Goal: Obtain resource: Download file/media

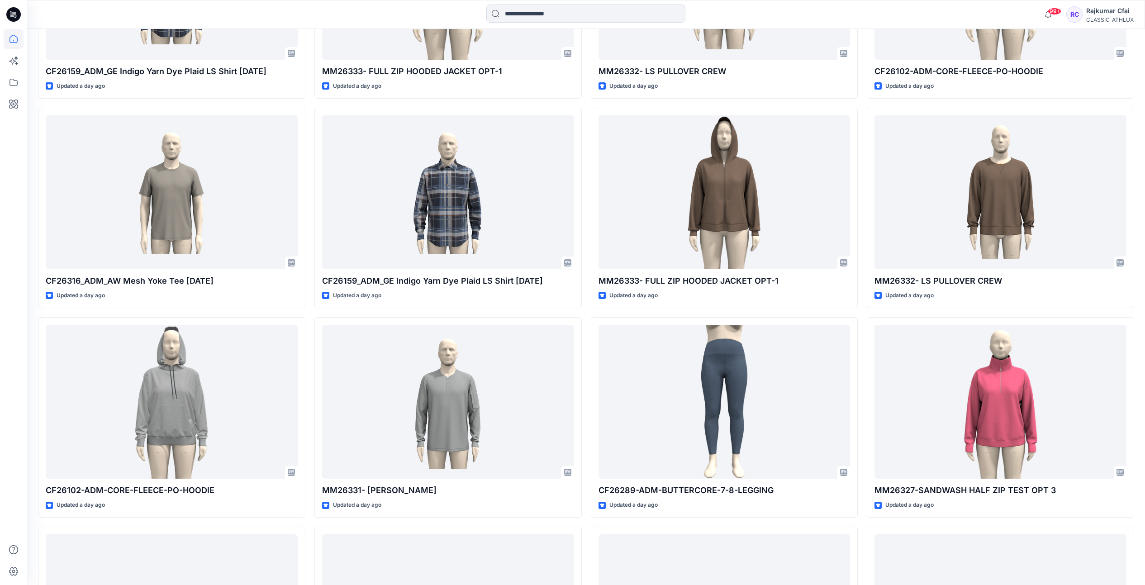
scroll to position [1018, 0]
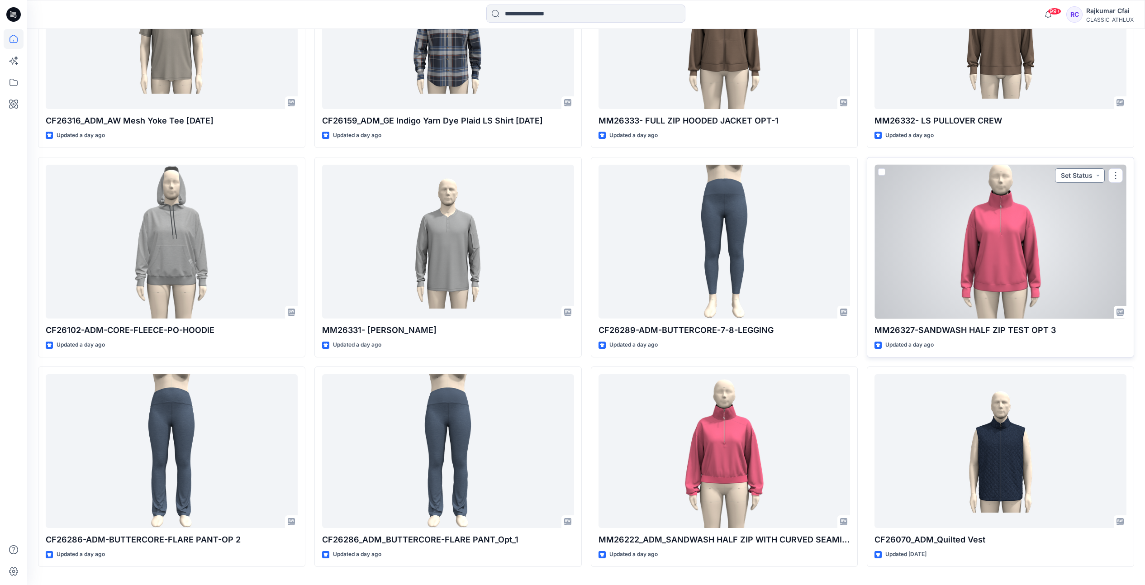
click at [1096, 175] on button "Set Status" at bounding box center [1080, 175] width 50 height 14
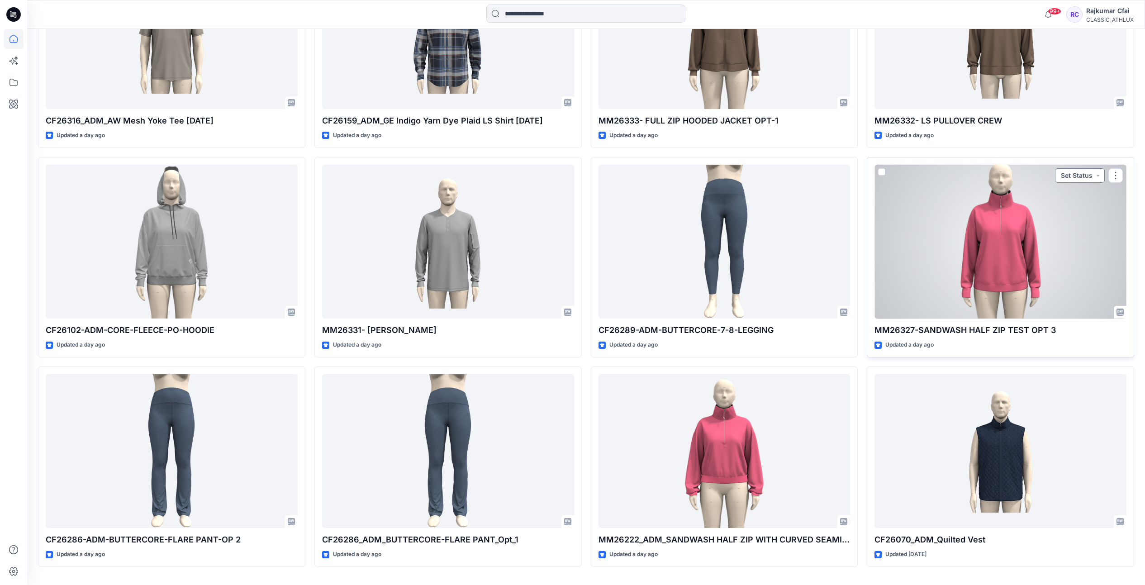
click at [1097, 179] on button "Set Status" at bounding box center [1080, 175] width 50 height 14
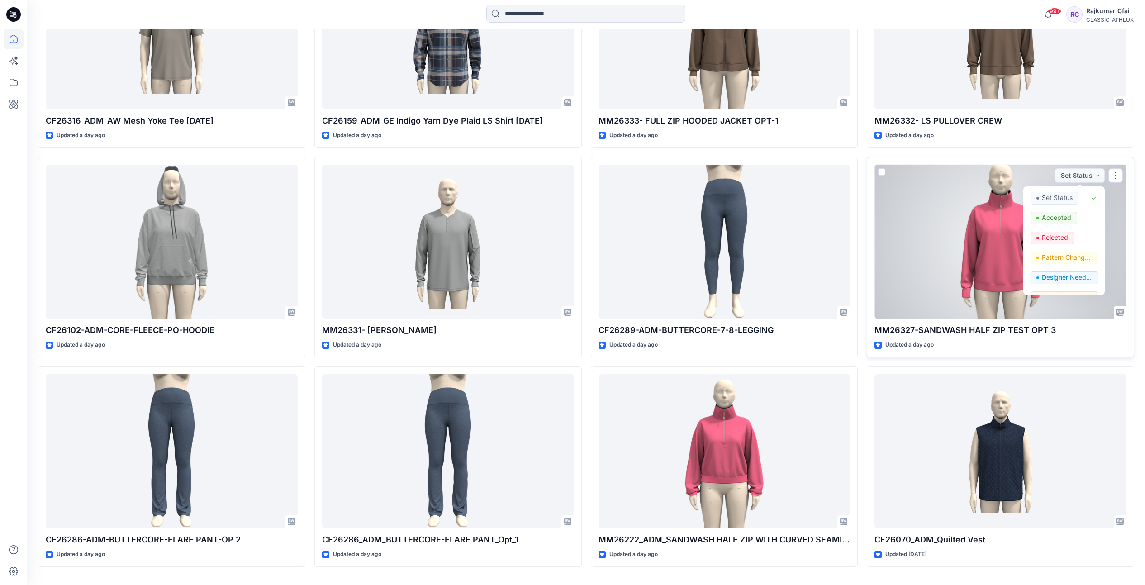
click at [956, 225] on div at bounding box center [1000, 242] width 252 height 154
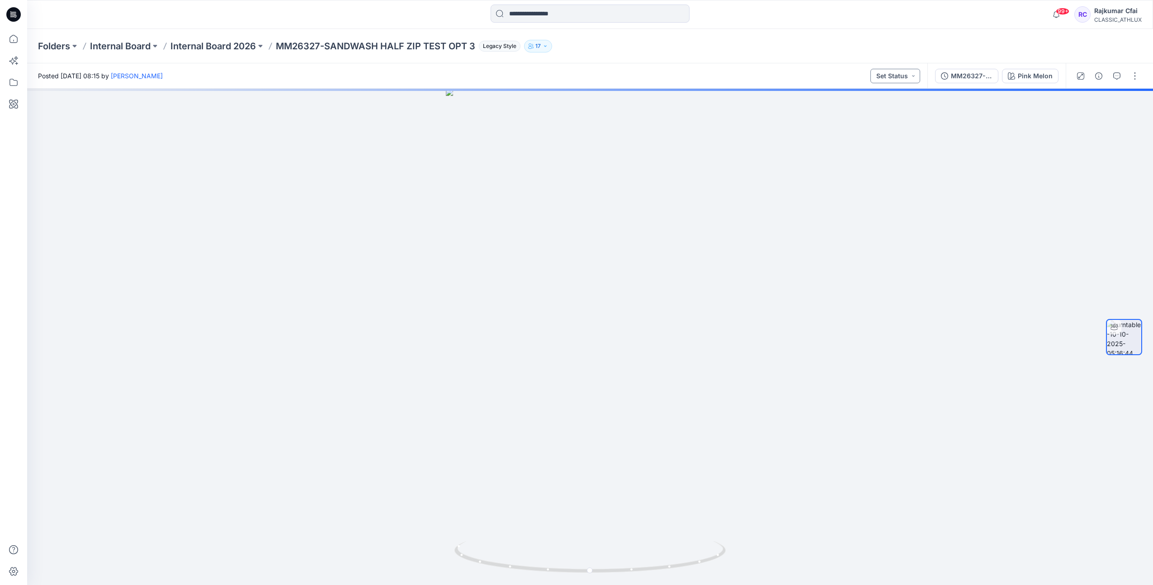
click at [915, 76] on button "Set Status" at bounding box center [896, 76] width 50 height 14
click at [875, 119] on p "Accepted" at bounding box center [872, 118] width 29 height 12
drag, startPoint x: 858, startPoint y: 175, endPoint x: 881, endPoint y: 161, distance: 27.6
click at [865, 175] on div at bounding box center [590, 337] width 1126 height 496
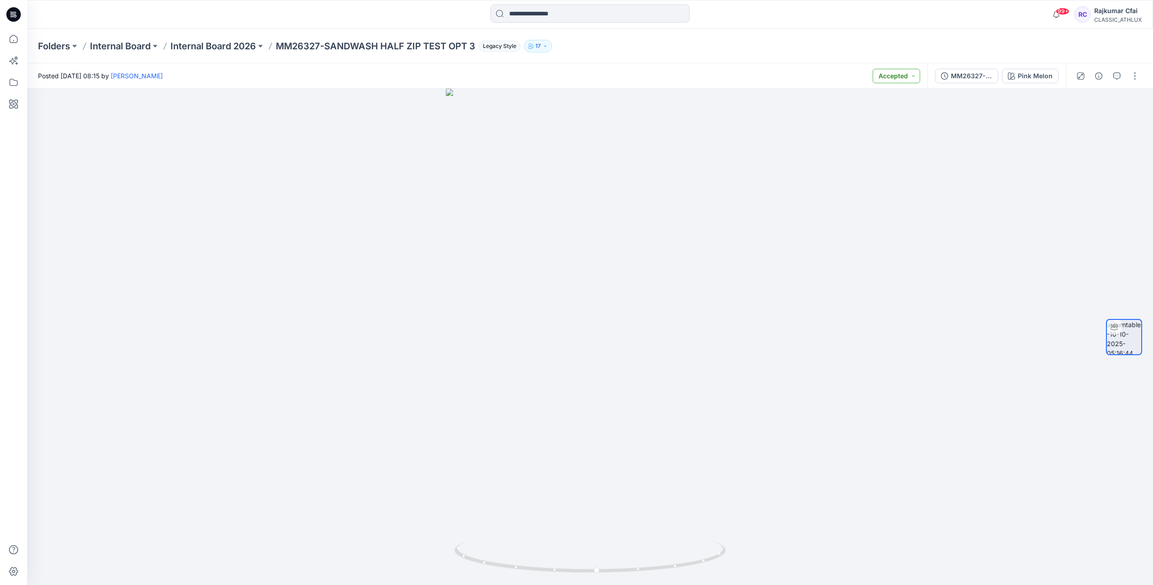
click at [914, 75] on button "Accepted" at bounding box center [896, 76] width 47 height 14
click at [875, 122] on p "Rejected" at bounding box center [871, 124] width 26 height 12
click at [1120, 81] on button "button" at bounding box center [1117, 76] width 14 height 14
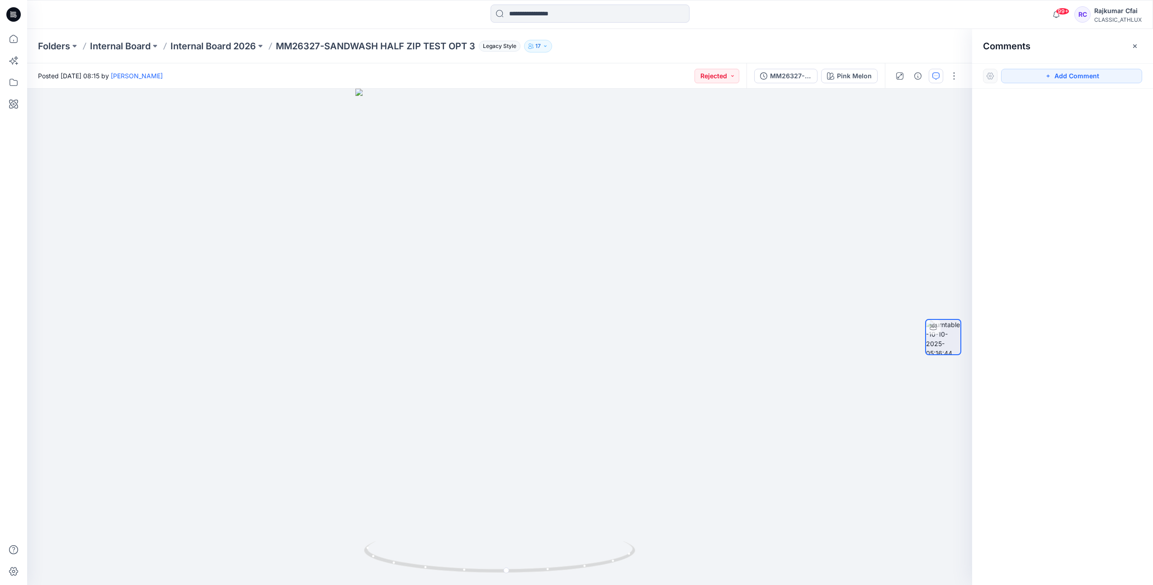
click at [1022, 107] on div at bounding box center [1062, 320] width 181 height 463
click at [1058, 79] on button "Add Comment" at bounding box center [1071, 76] width 141 height 14
click at [525, 193] on div "1" at bounding box center [499, 337] width 945 height 496
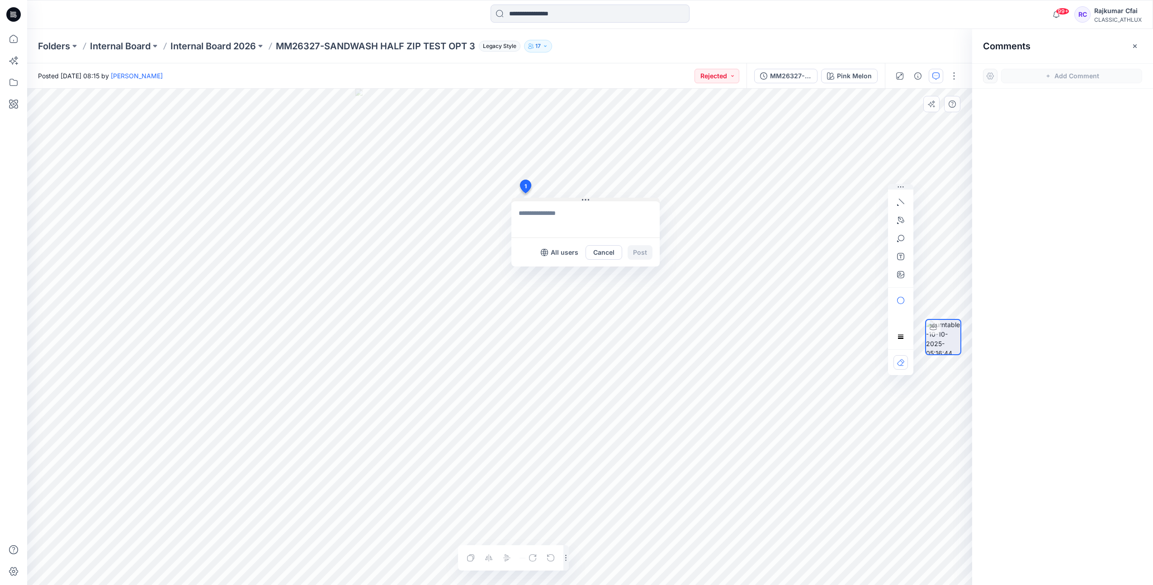
click at [648, 195] on div "1 All users Cancel Post Layer 1" at bounding box center [499, 337] width 945 height 496
click at [528, 218] on textarea at bounding box center [586, 219] width 148 height 36
type textarea "*******"
click at [446, 218] on div "1 Cjdknmr ******* All users Cancel Post Layer 1" at bounding box center [499, 337] width 945 height 496
click at [601, 253] on button "Cancel" at bounding box center [604, 252] width 37 height 14
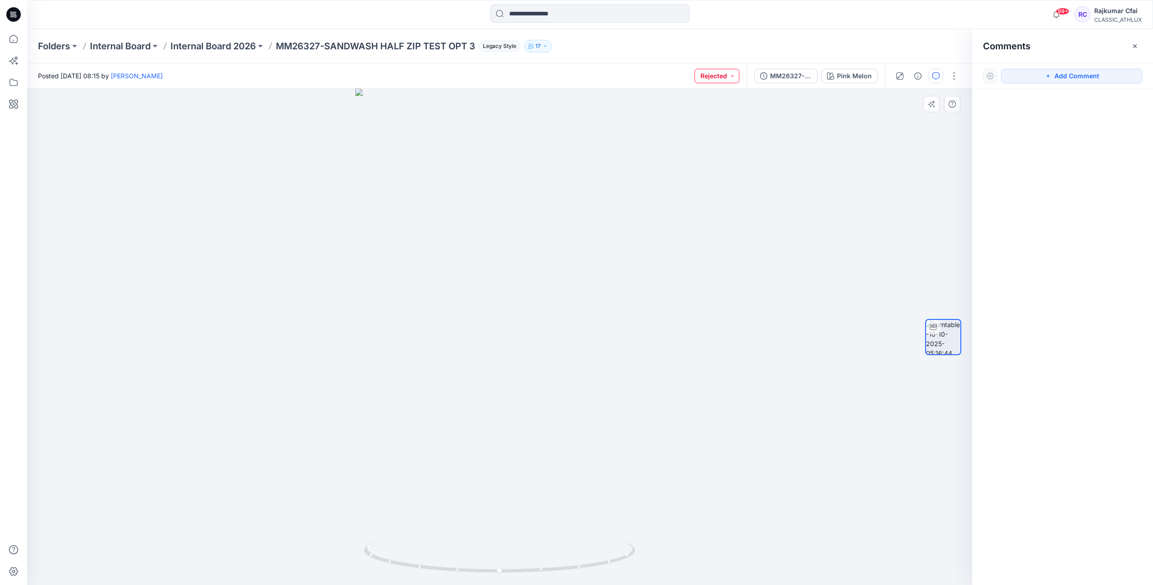
click at [735, 77] on button "Rejected" at bounding box center [717, 76] width 45 height 14
click at [694, 97] on p "Set Status" at bounding box center [693, 98] width 31 height 12
click at [709, 190] on div at bounding box center [499, 337] width 945 height 496
drag, startPoint x: 14, startPoint y: 17, endPoint x: 14, endPoint y: 24, distance: 6.3
click at [14, 17] on icon at bounding box center [13, 14] width 14 height 14
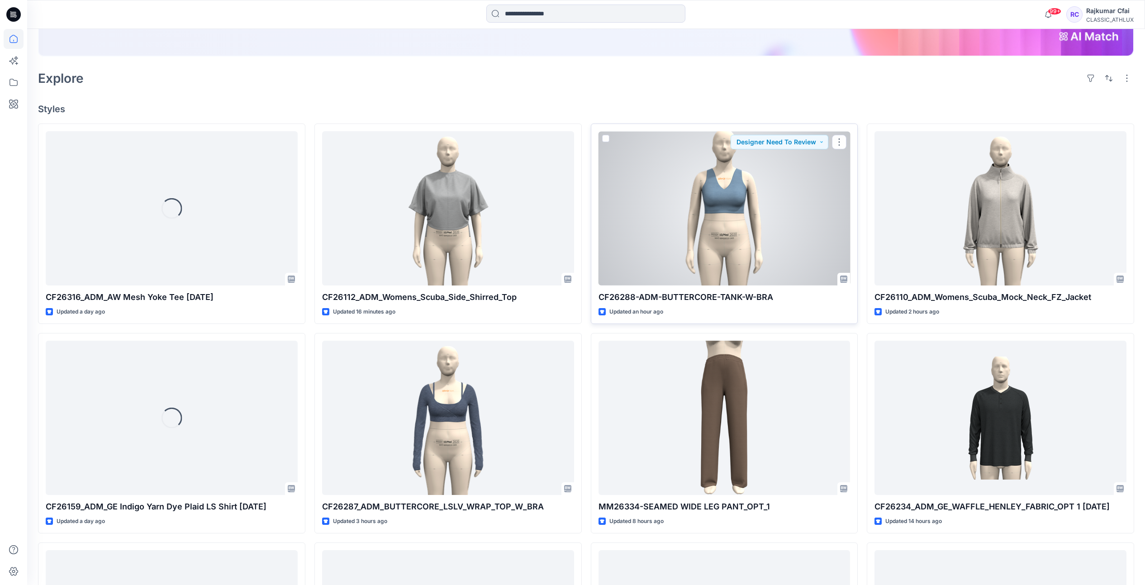
scroll to position [226, 0]
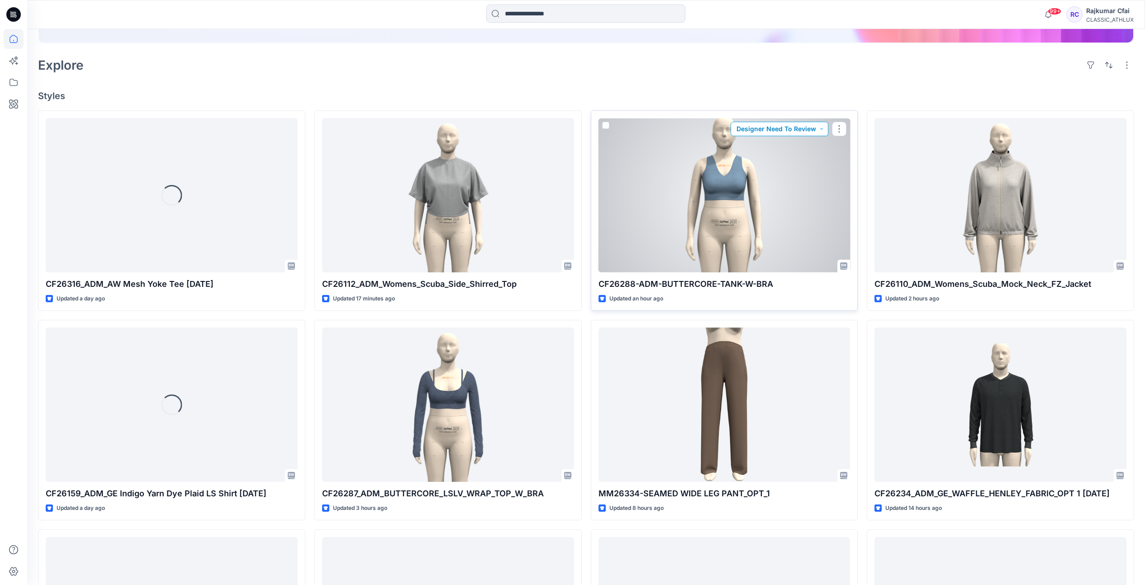
click at [819, 132] on button "Designer Need To Review" at bounding box center [779, 129] width 98 height 14
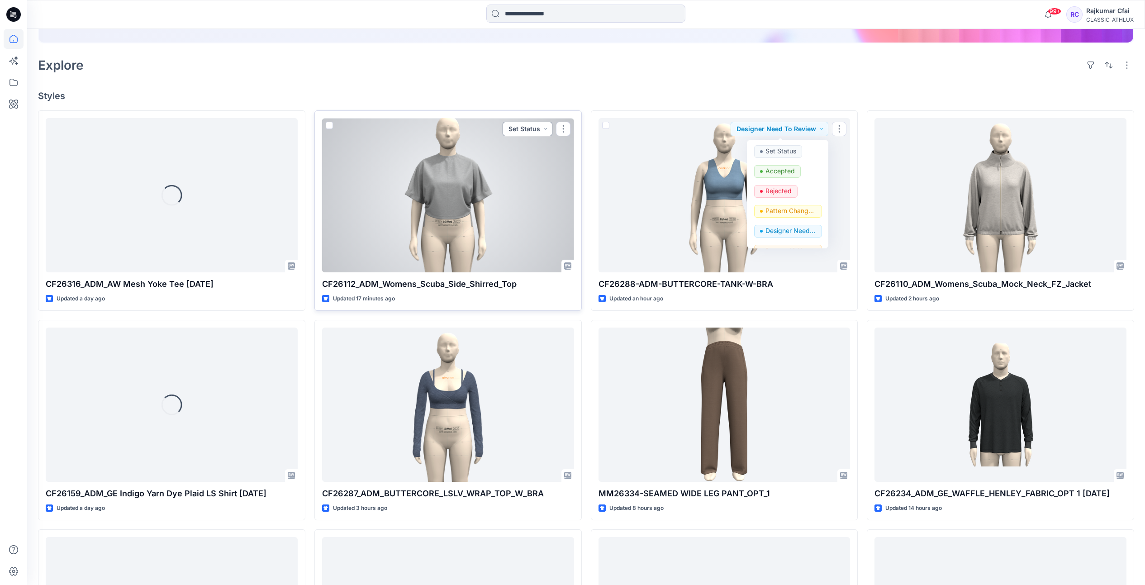
click at [547, 129] on button "Set Status" at bounding box center [528, 129] width 50 height 14
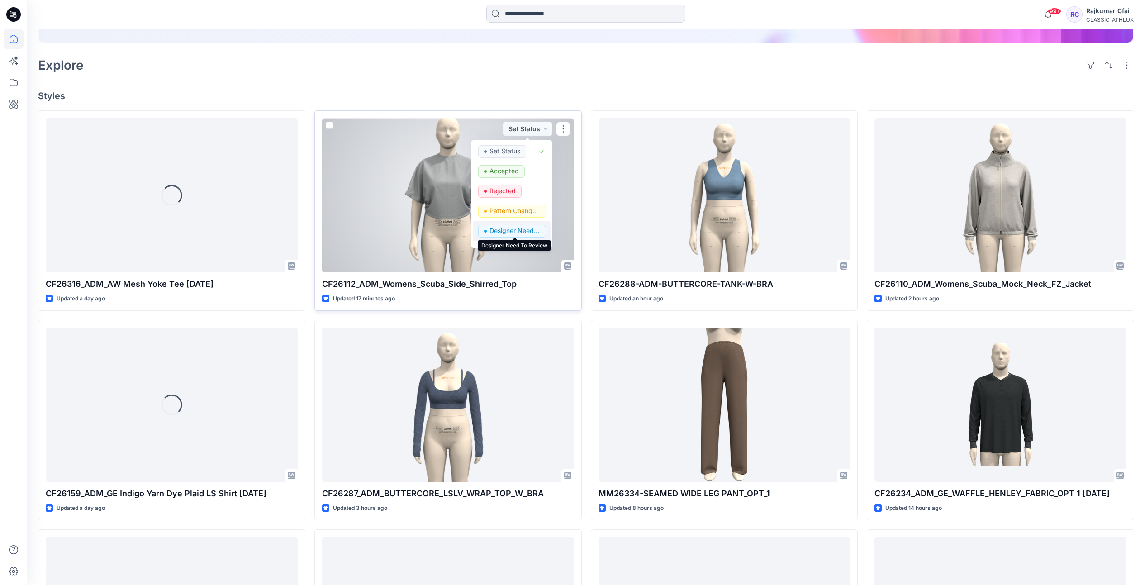
click at [513, 230] on p "Designer Need To Review" at bounding box center [514, 231] width 51 height 12
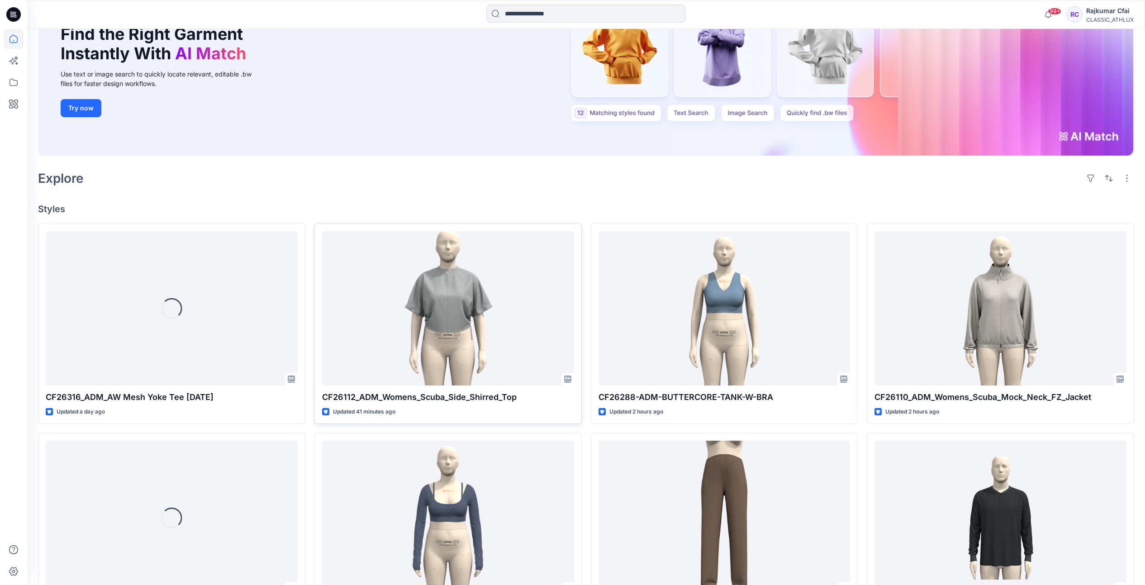
scroll to position [0, 0]
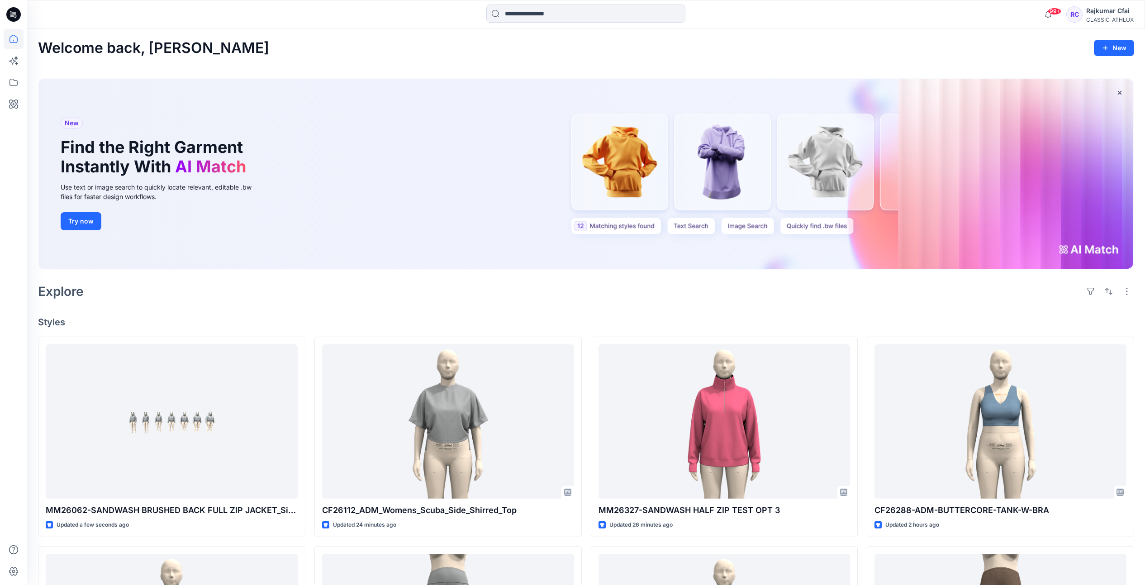
click at [262, 313] on div "Welcome back, [PERSON_NAME] New New Find the Right Garment Instantly With AI Ma…" at bounding box center [586, 514] width 1118 height 971
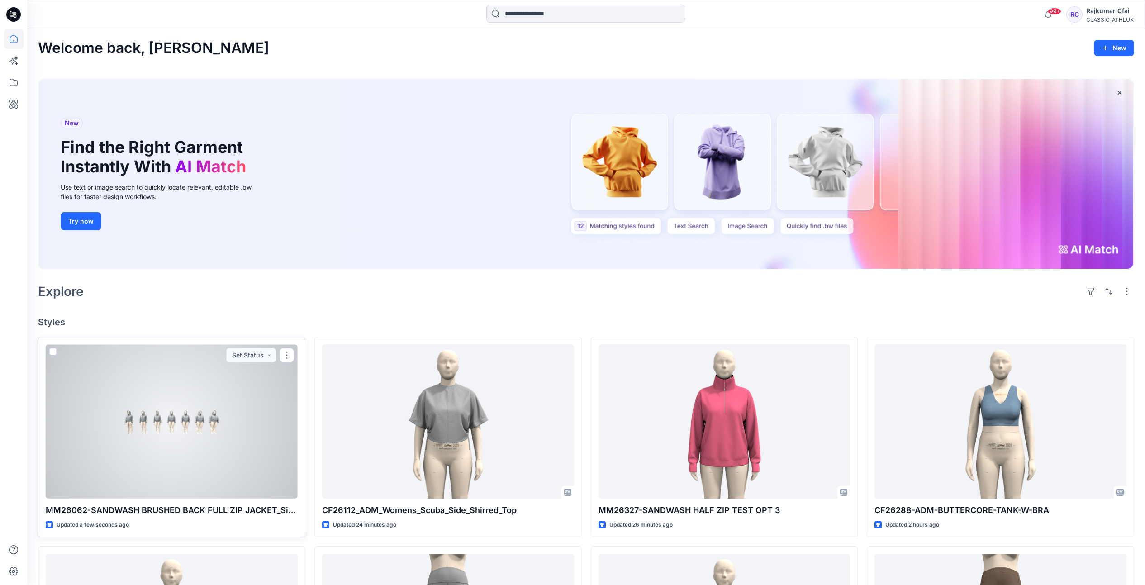
click at [223, 424] on div at bounding box center [172, 421] width 252 height 154
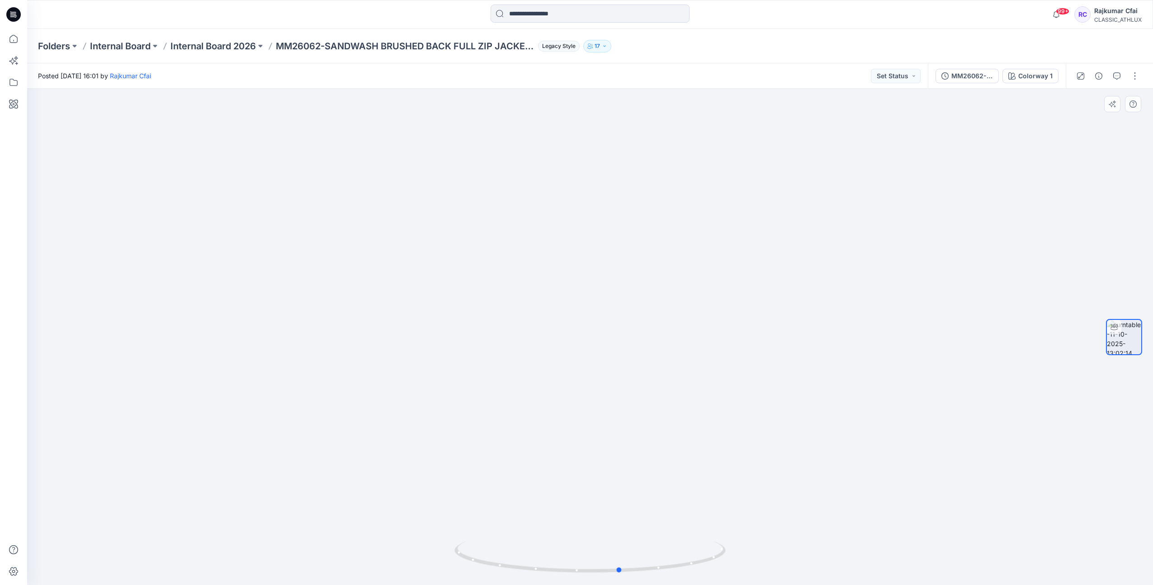
drag, startPoint x: 672, startPoint y: 565, endPoint x: 432, endPoint y: 540, distance: 241.1
click at [431, 541] on div at bounding box center [590, 337] width 1126 height 496
click at [14, 13] on icon at bounding box center [14, 13] width 4 height 0
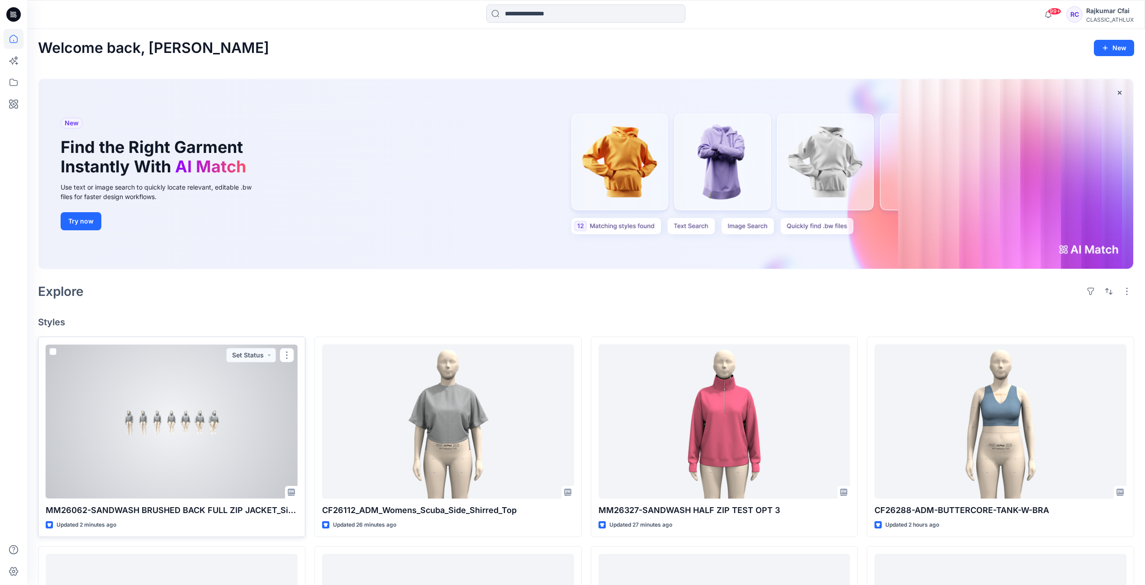
click at [210, 435] on div at bounding box center [172, 421] width 252 height 154
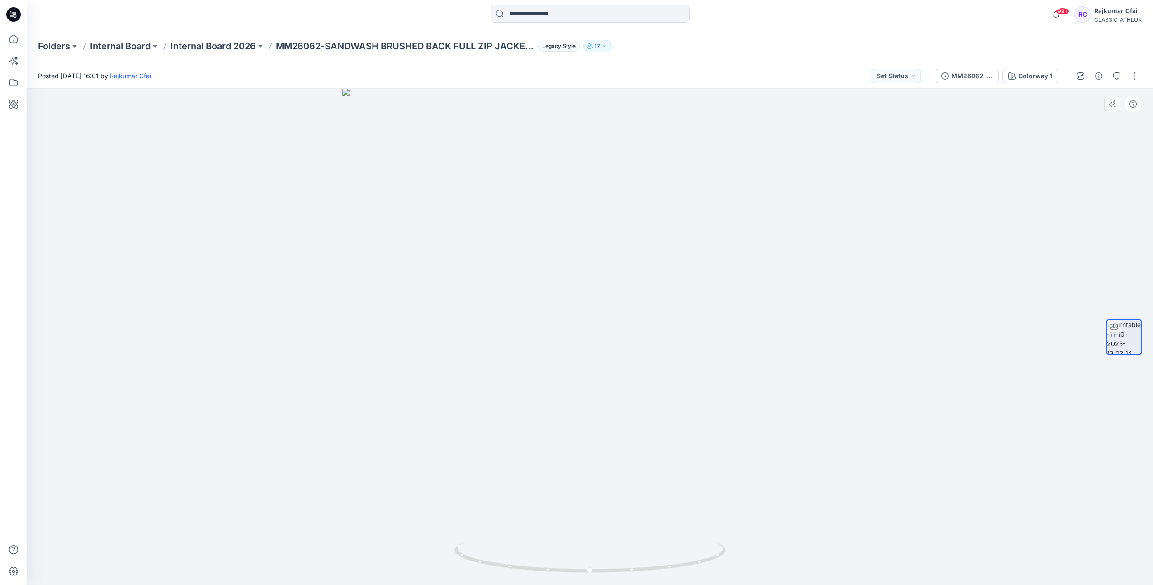
click at [309, 104] on div at bounding box center [590, 337] width 1126 height 496
click at [14, 17] on icon at bounding box center [13, 14] width 14 height 14
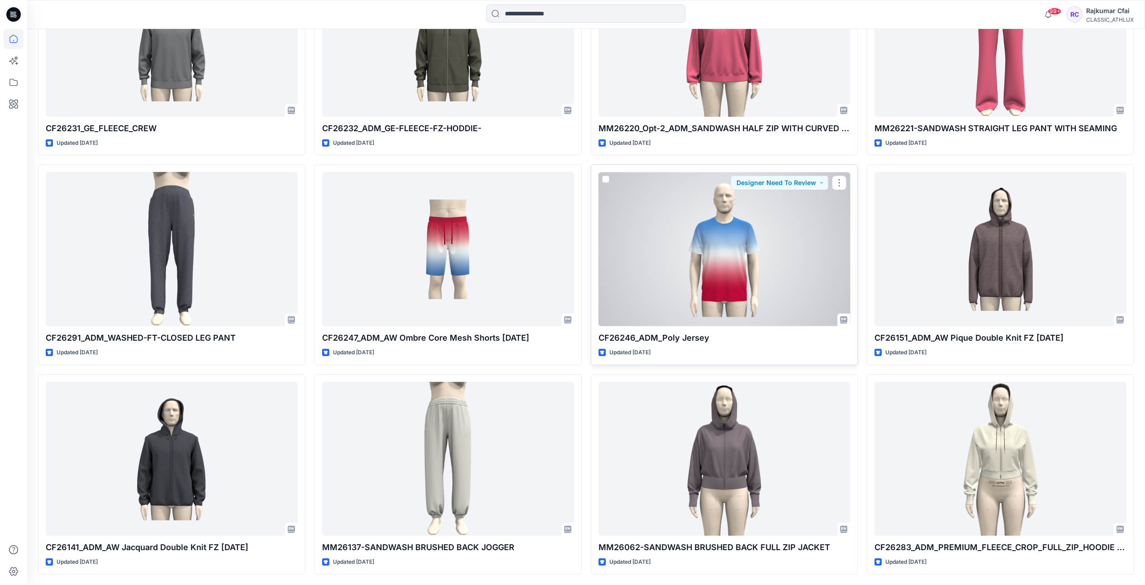
scroll to position [2267, 0]
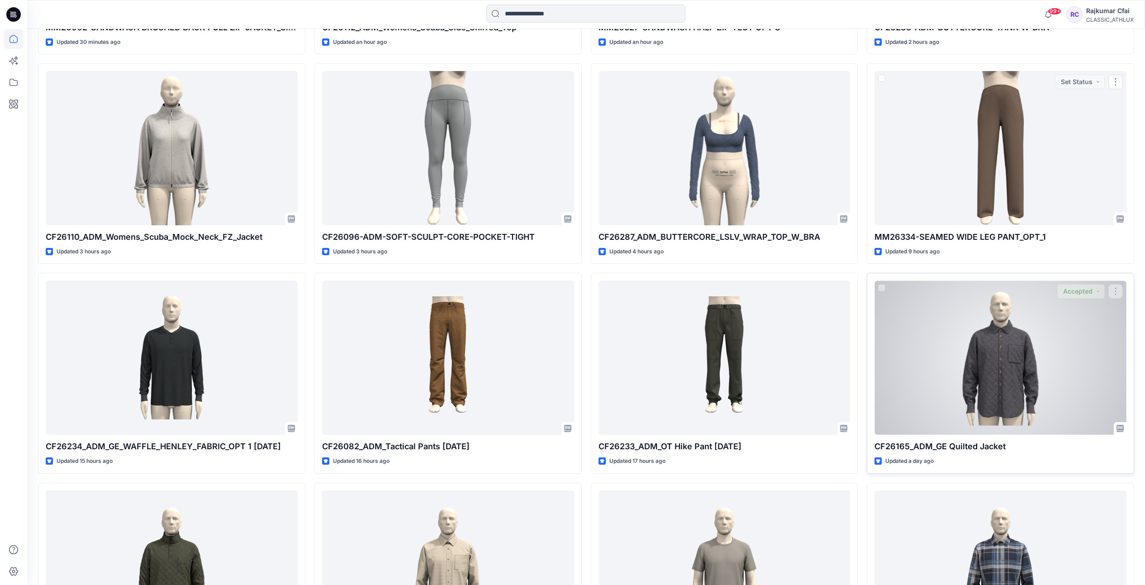
scroll to position [571, 0]
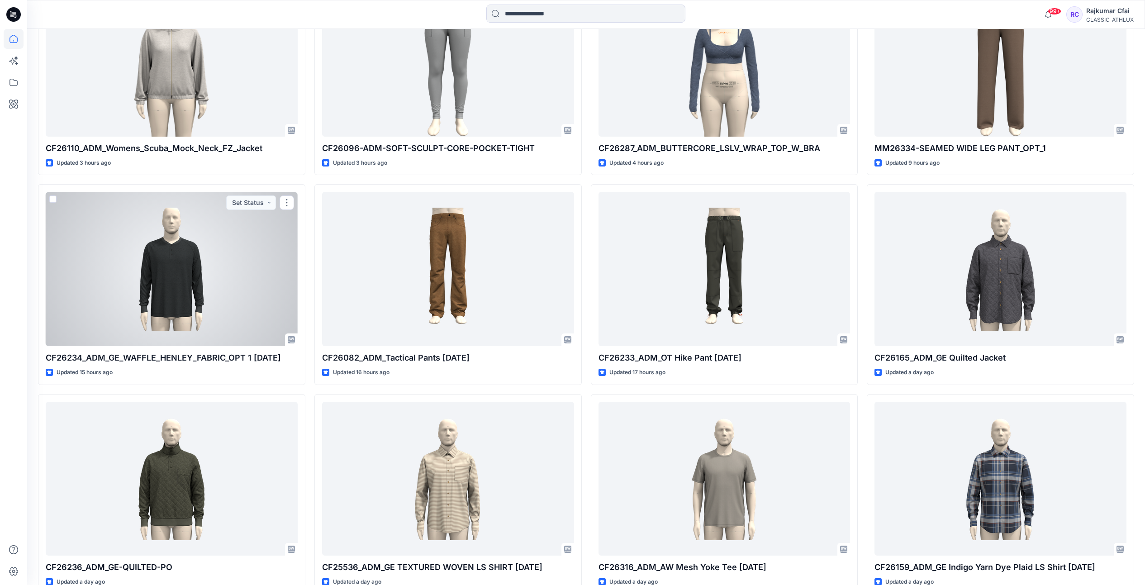
click at [132, 283] on div at bounding box center [172, 269] width 252 height 154
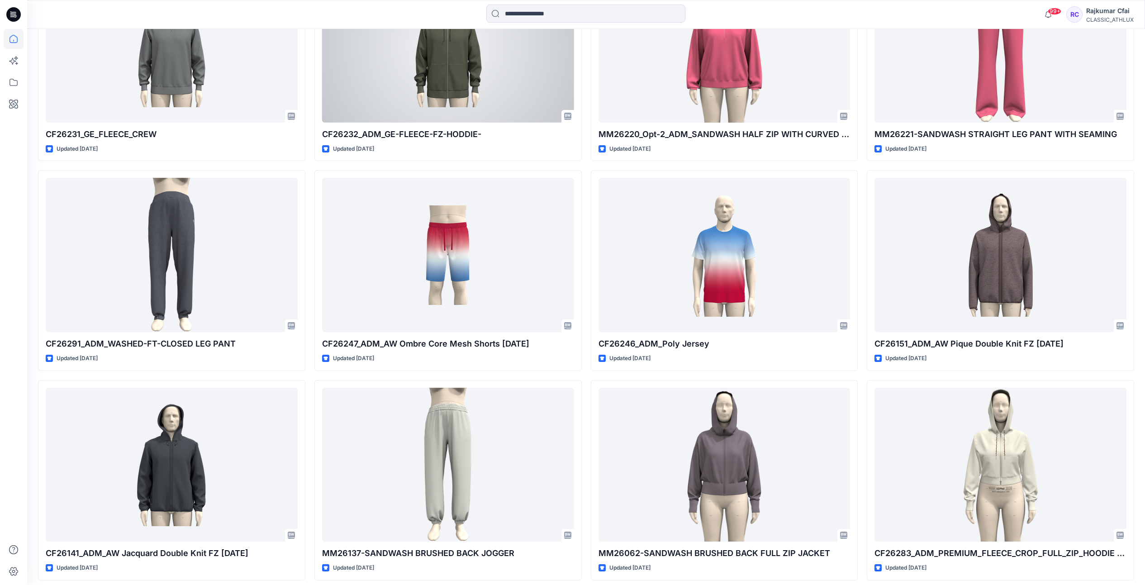
scroll to position [2267, 0]
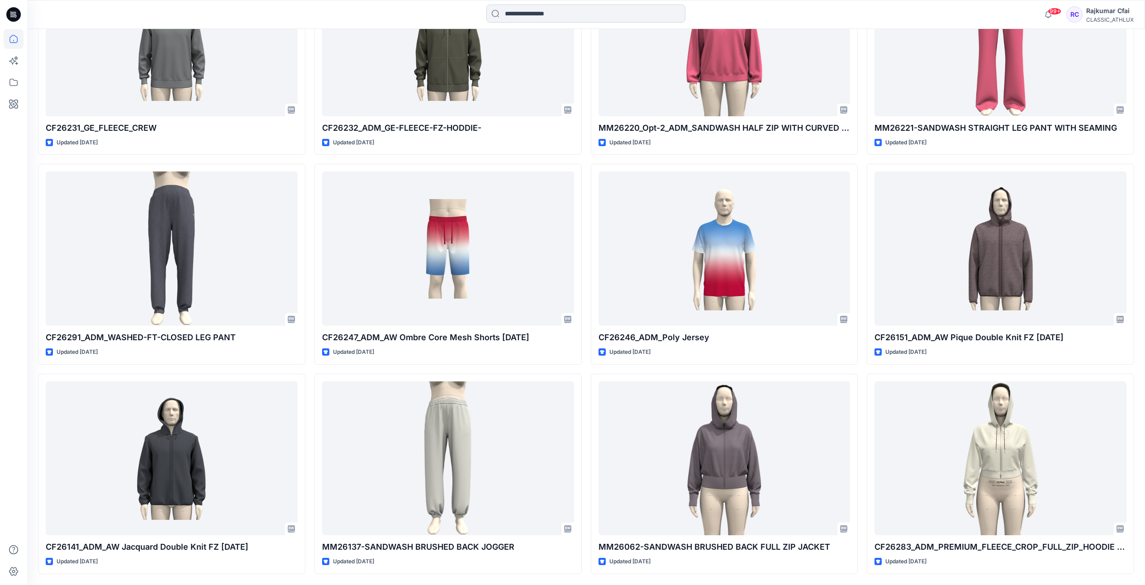
click at [543, 14] on input at bounding box center [585, 14] width 199 height 18
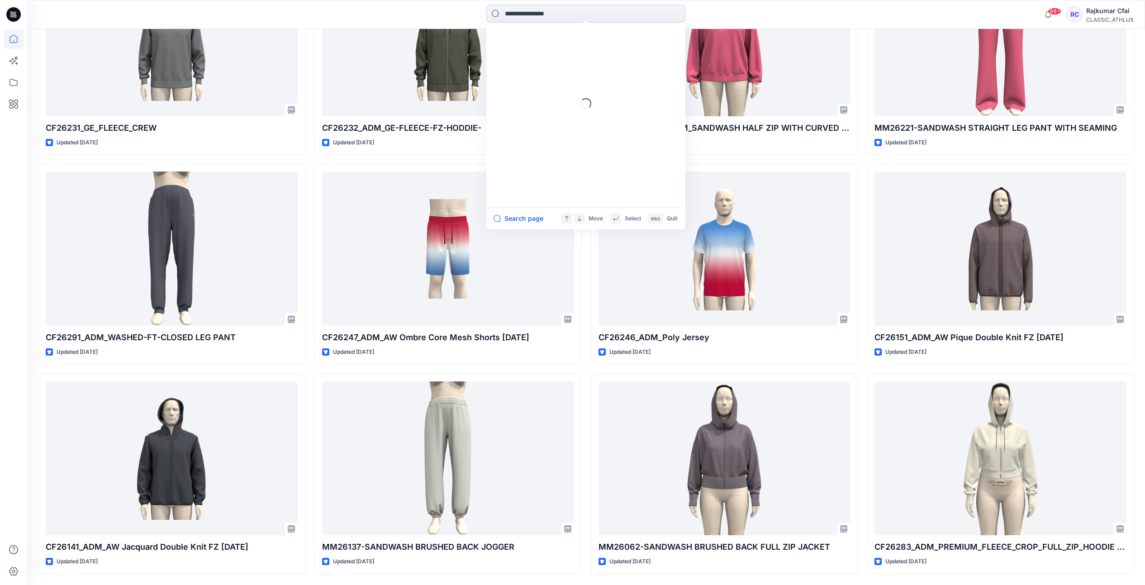
paste input "*******"
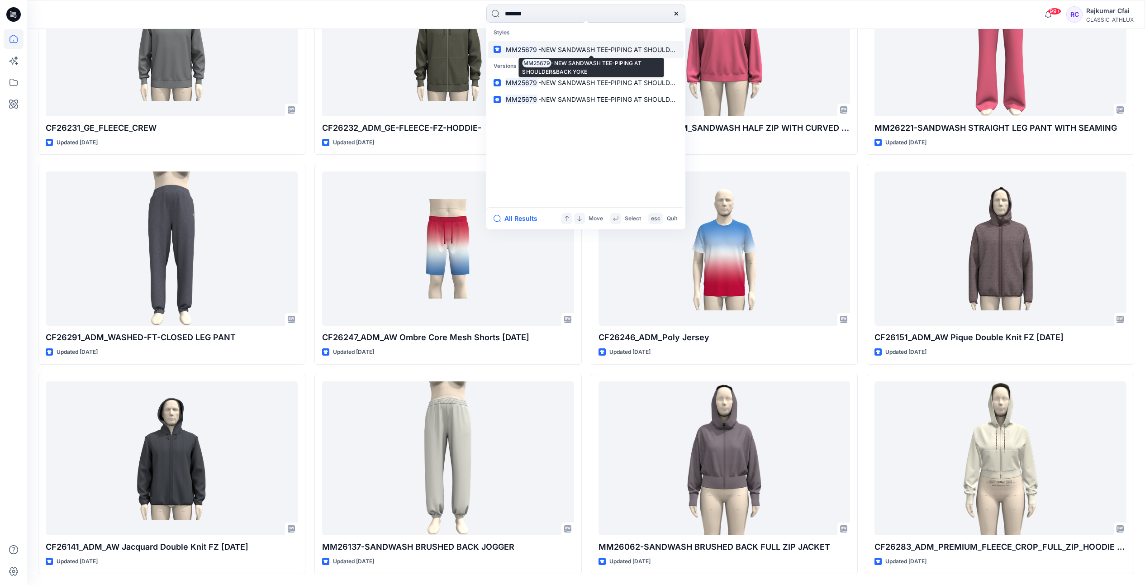
type input "*******"
click at [542, 51] on span "-NEW SANDWASH TEE-PIPING AT SHOULDER&BACK YOKE" at bounding box center [628, 50] width 180 height 8
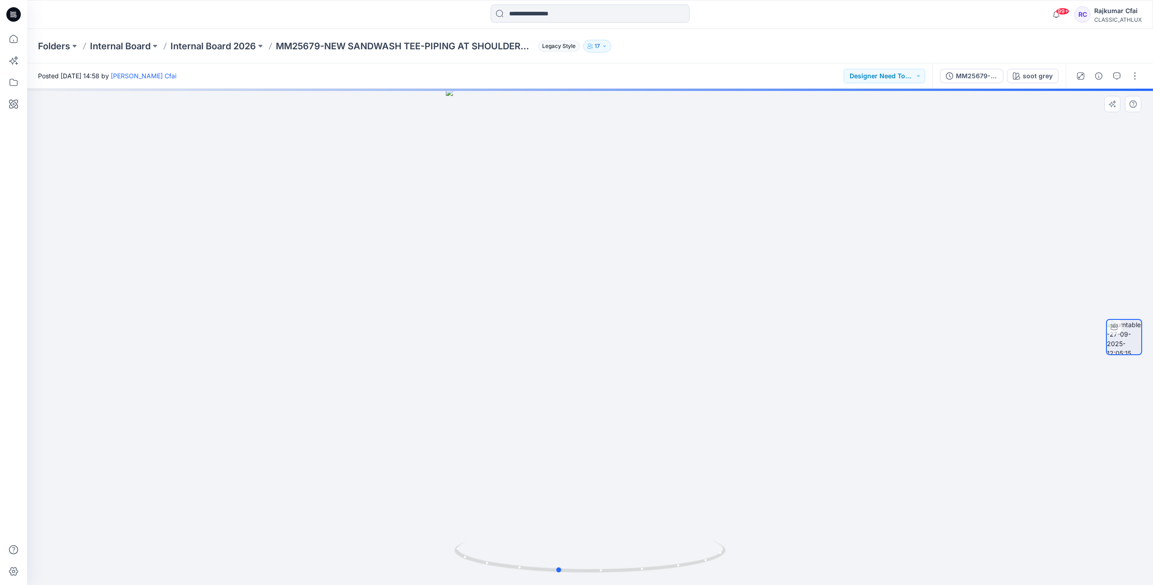
drag, startPoint x: 863, startPoint y: 441, endPoint x: 531, endPoint y: 428, distance: 332.7
click at [532, 429] on div at bounding box center [590, 337] width 1126 height 496
click at [979, 72] on div "MM25679-NEW SANDWASH TEE-PIPING AT SHOULDER&BACK YOKE" at bounding box center [977, 76] width 42 height 10
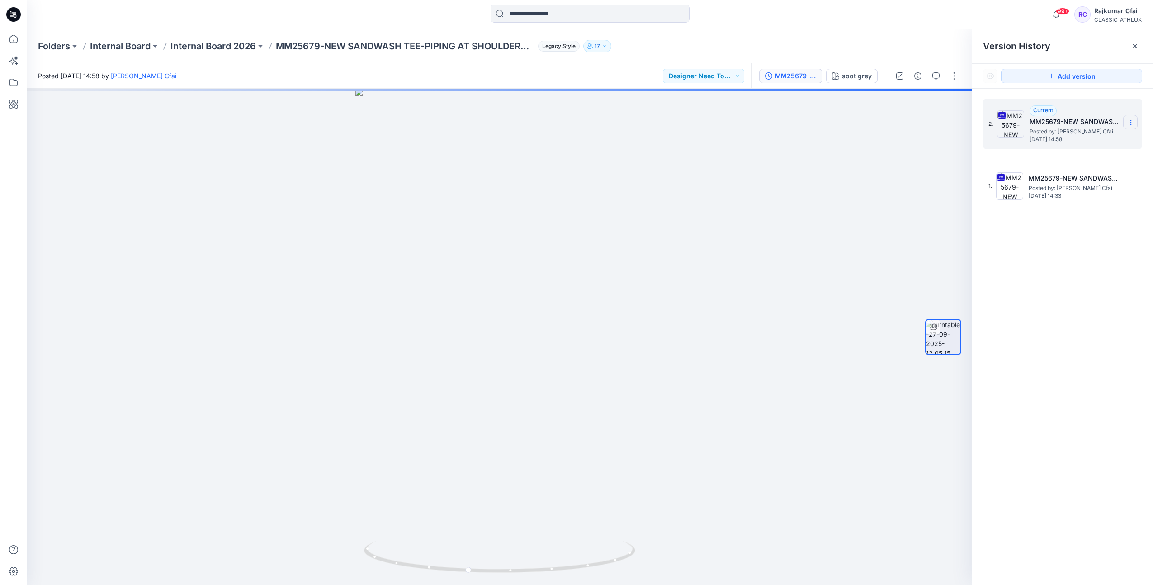
click at [1133, 121] on icon at bounding box center [1131, 122] width 7 height 7
click at [1082, 138] on span "Download Source BW File" at bounding box center [1086, 140] width 76 height 11
click at [771, 169] on div at bounding box center [499, 337] width 945 height 496
click at [16, 13] on icon at bounding box center [13, 14] width 14 height 14
